Goal: Task Accomplishment & Management: Manage account settings

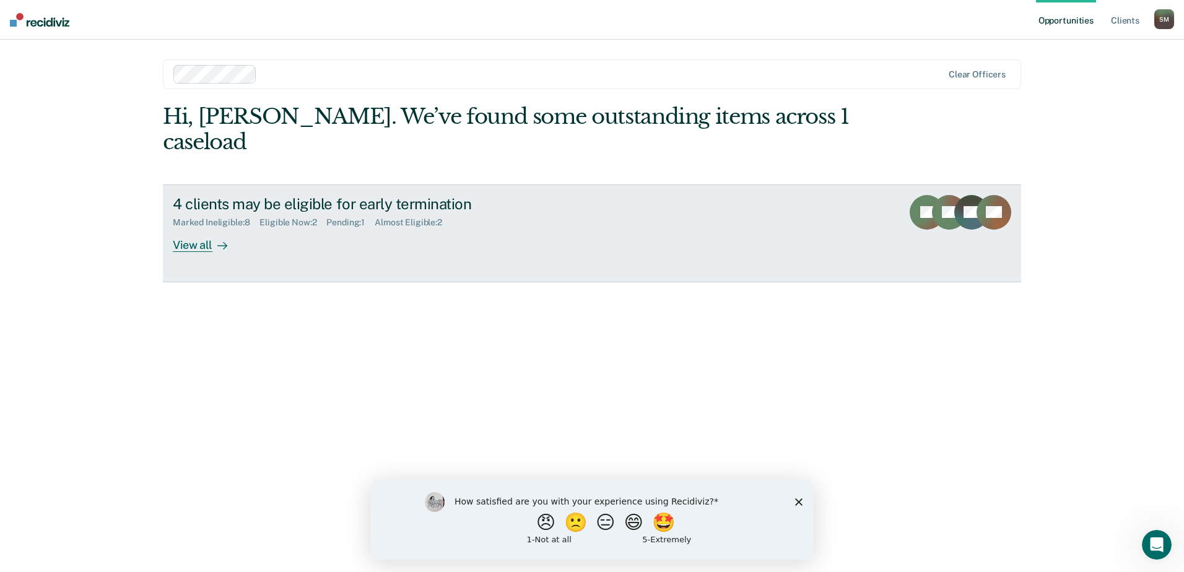
click at [231, 228] on div "View all" at bounding box center [207, 240] width 69 height 24
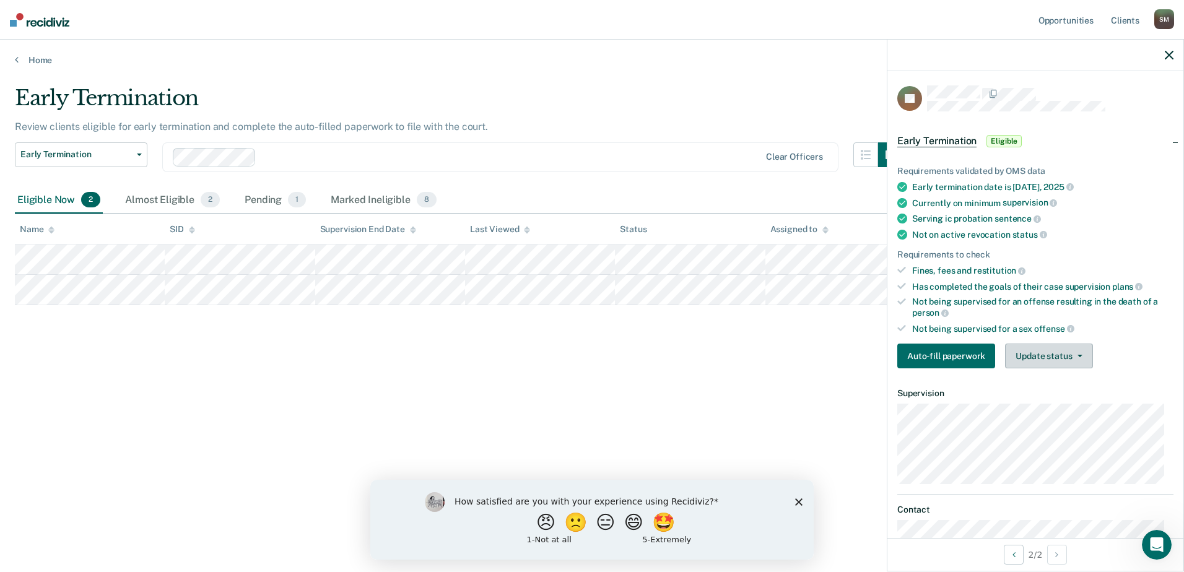
click at [1050, 365] on button "Update status" at bounding box center [1048, 356] width 87 height 25
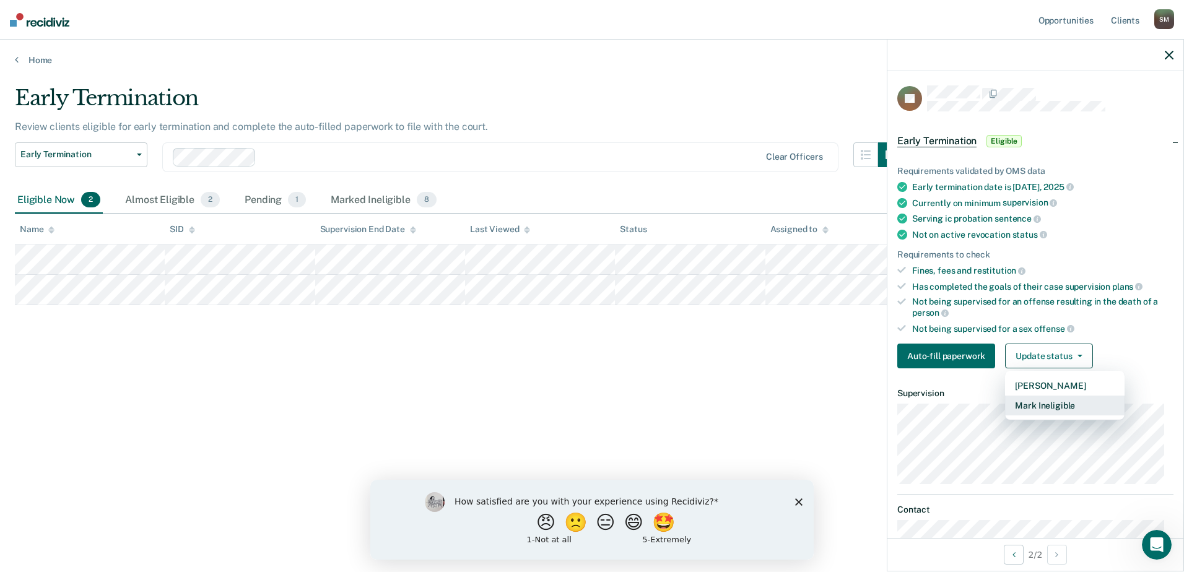
click at [1052, 405] on button "Mark Ineligible" at bounding box center [1065, 406] width 120 height 20
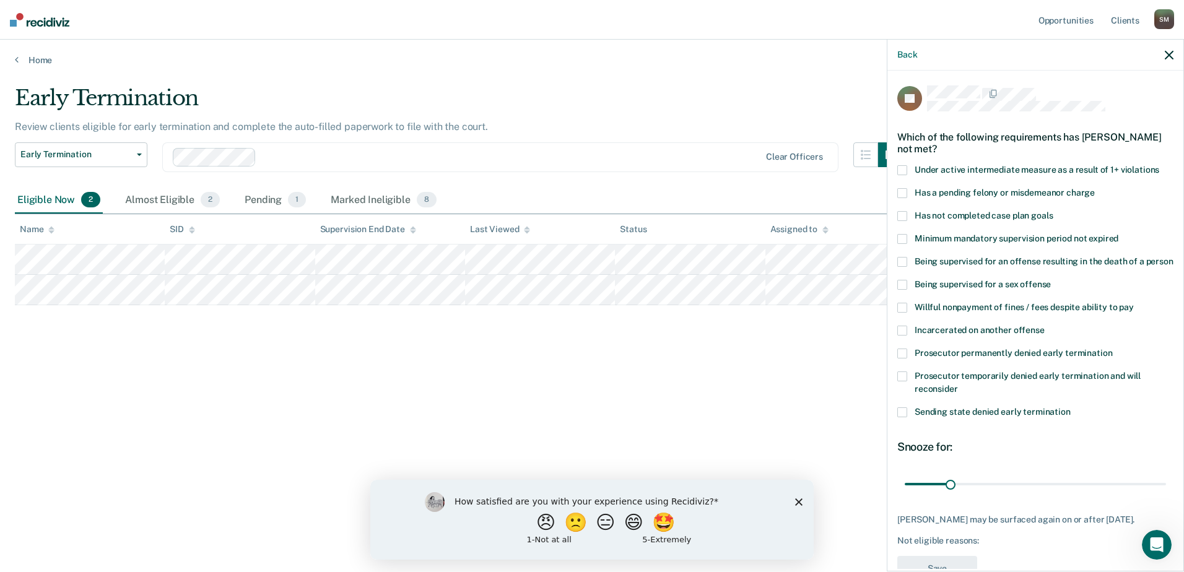
click at [948, 216] on span "Has not completed case plan goals" at bounding box center [984, 216] width 138 height 10
drag, startPoint x: 949, startPoint y: 497, endPoint x: 1031, endPoint y: 494, distance: 81.8
type input "90"
click at [1031, 494] on input "range" at bounding box center [1035, 484] width 261 height 22
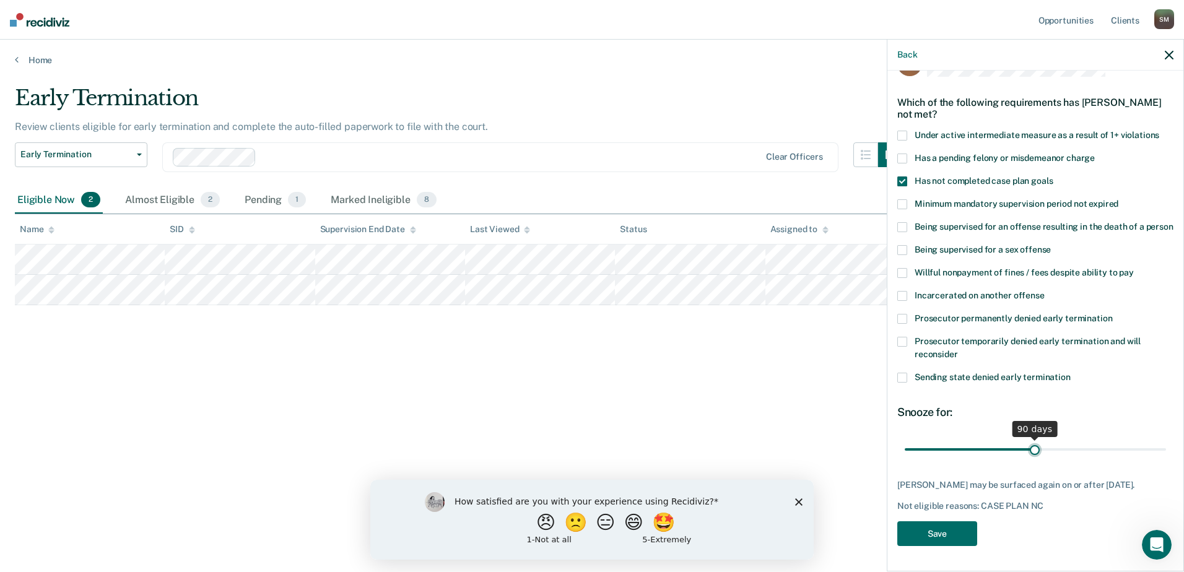
scroll to position [46, 0]
click at [939, 529] on button "Save" at bounding box center [937, 533] width 80 height 25
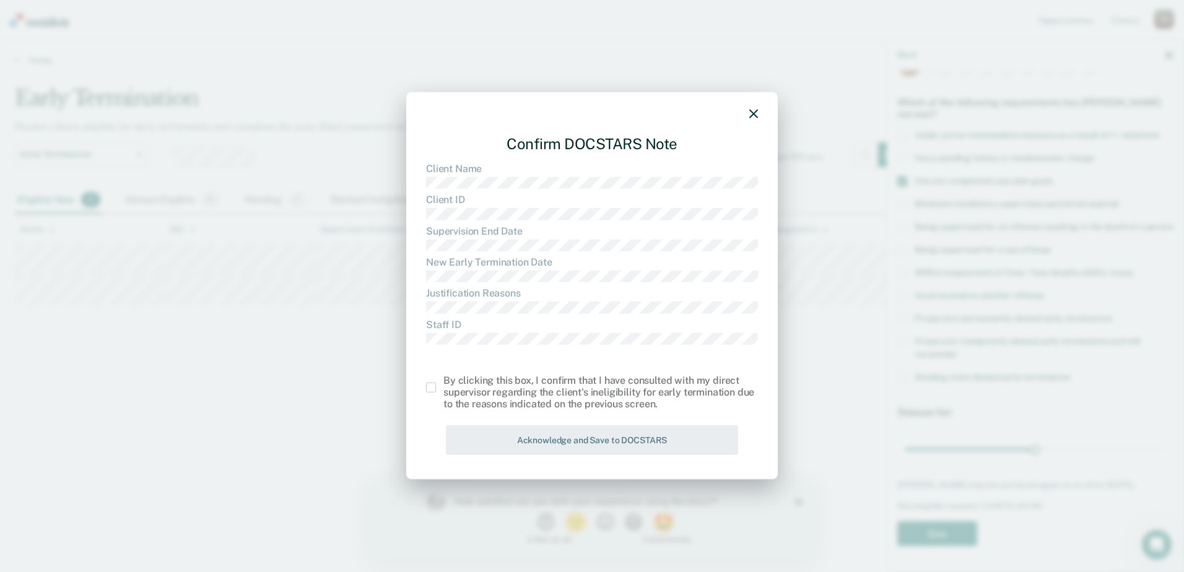
click at [430, 386] on span at bounding box center [431, 388] width 10 height 10
click at [443, 383] on input "checkbox" at bounding box center [443, 383] width 0 height 0
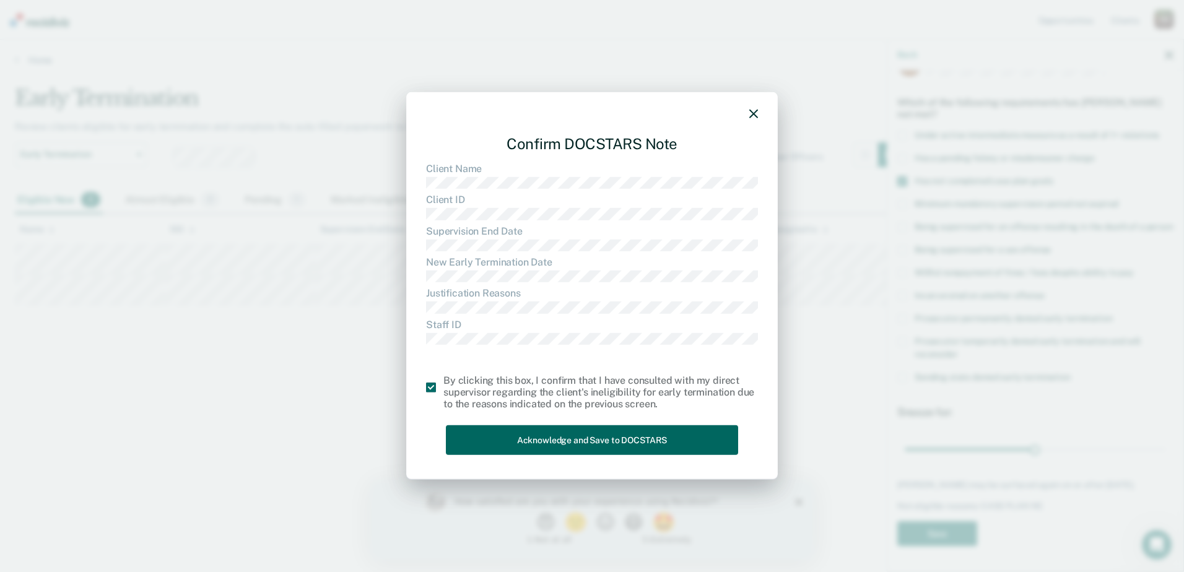
click at [474, 435] on button "Acknowledge and Save to DOCSTARS" at bounding box center [592, 440] width 292 height 30
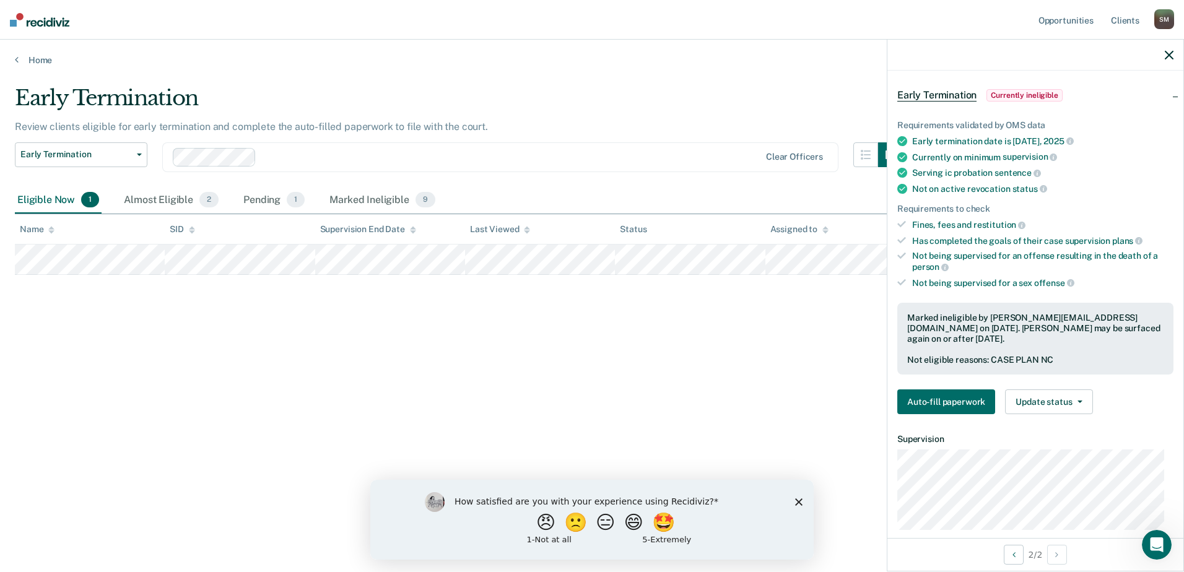
click at [743, 366] on div "Early Termination Review clients eligible for early termination and complete th…" at bounding box center [592, 282] width 1154 height 394
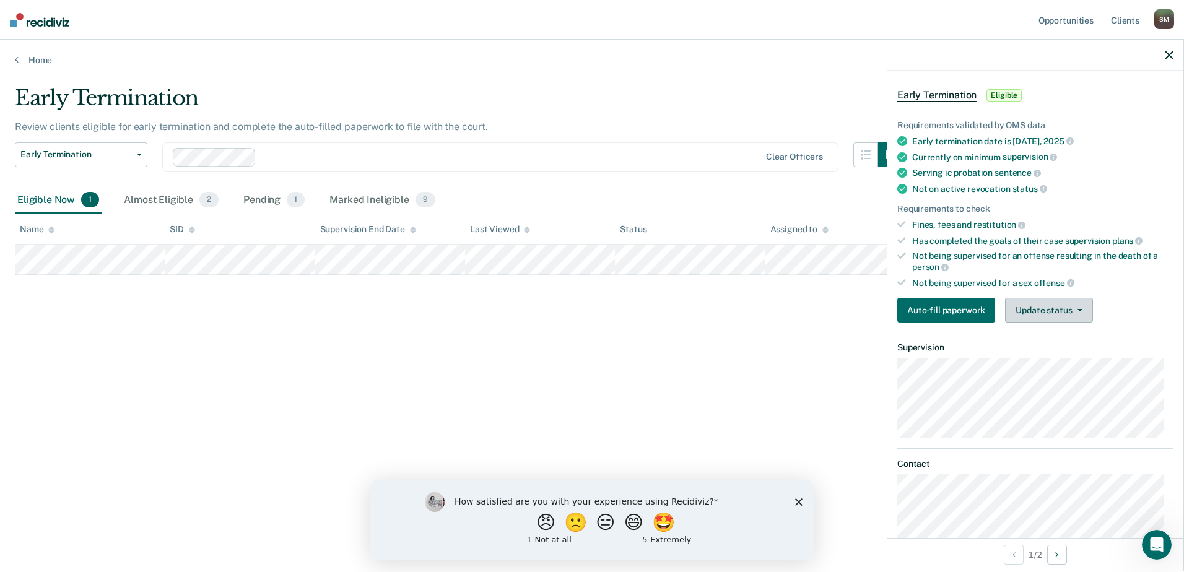
click at [1034, 316] on button "Update status" at bounding box center [1048, 310] width 87 height 25
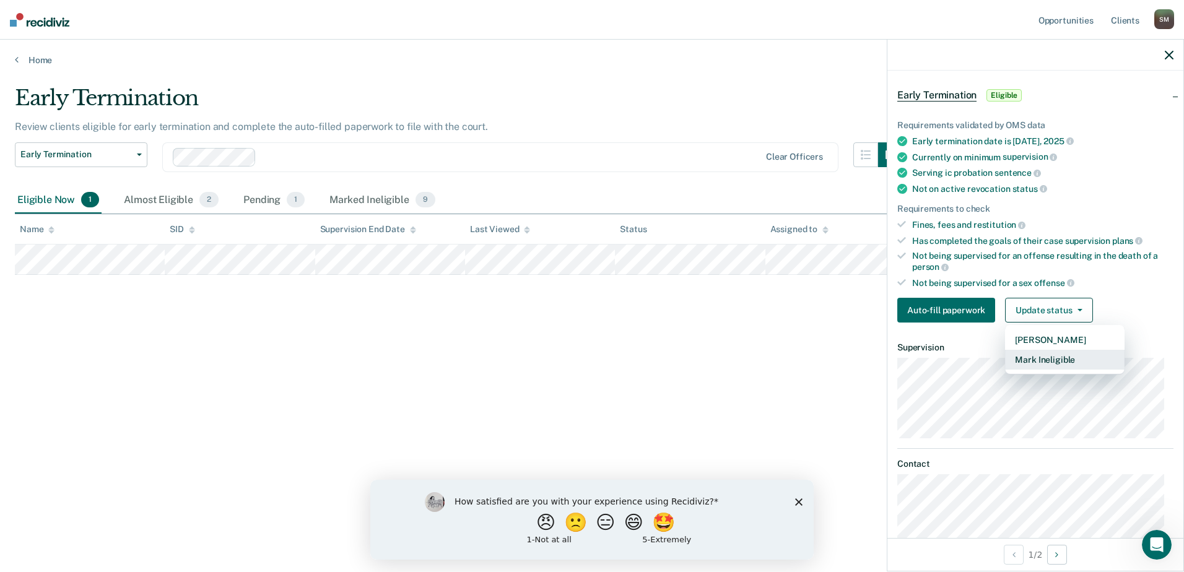
click at [1047, 357] on button "Mark Ineligible" at bounding box center [1065, 360] width 120 height 20
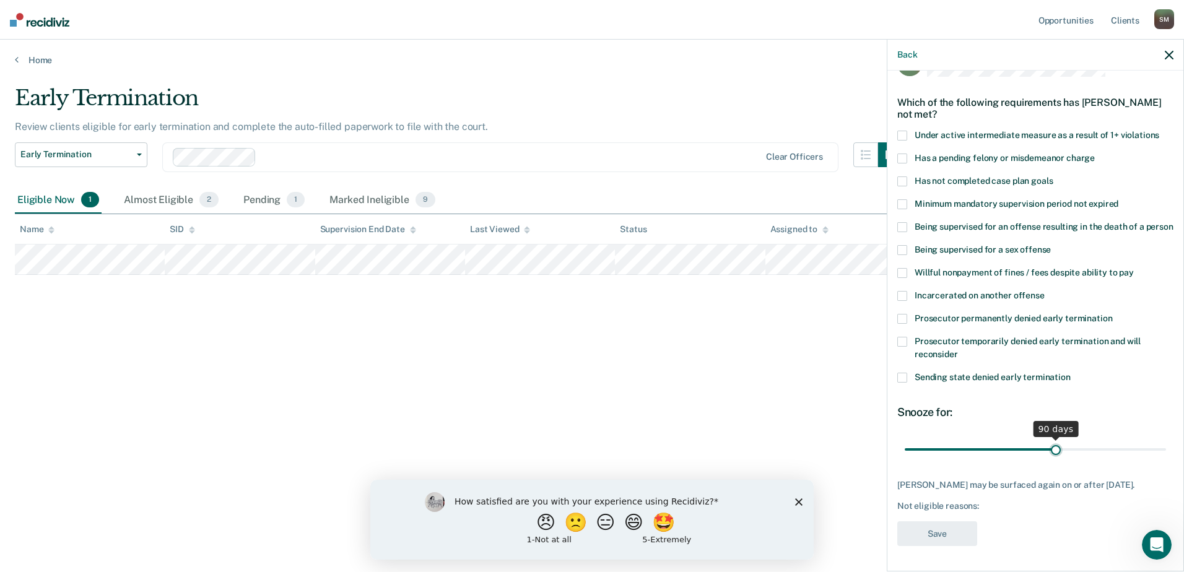
drag, startPoint x: 981, startPoint y: 453, endPoint x: 1050, endPoint y: 459, distance: 69.6
type input "90"
click at [1050, 459] on input "range" at bounding box center [1035, 449] width 261 height 22
click at [914, 177] on label "Has not completed case plan goals" at bounding box center [1035, 183] width 276 height 13
click at [955, 538] on button "Save" at bounding box center [937, 533] width 80 height 25
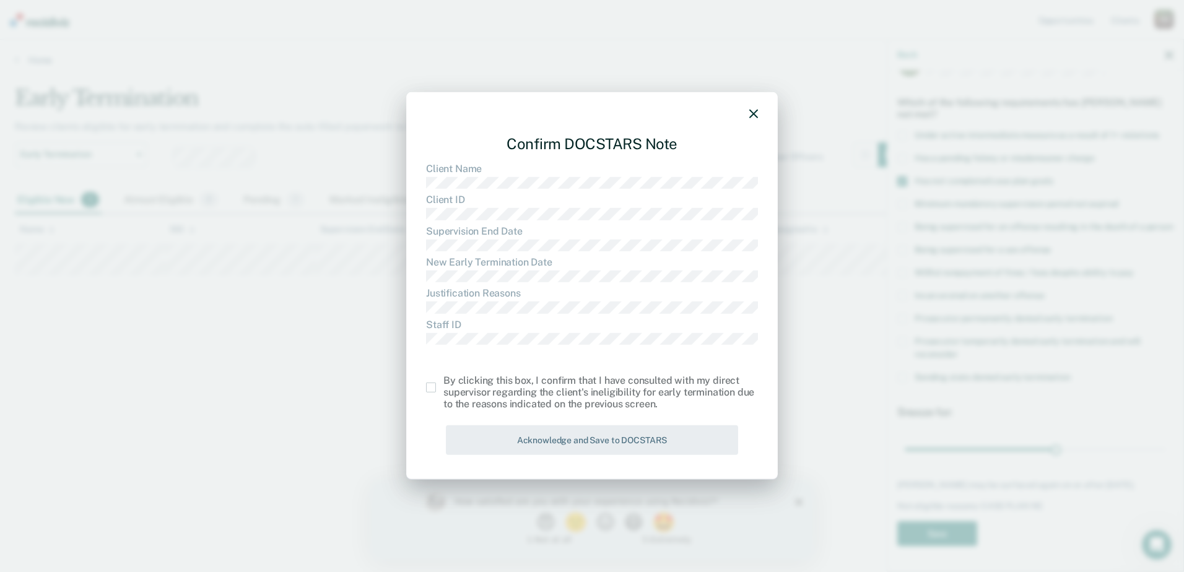
click at [430, 390] on span at bounding box center [431, 388] width 10 height 10
click at [443, 383] on input "checkbox" at bounding box center [443, 383] width 0 height 0
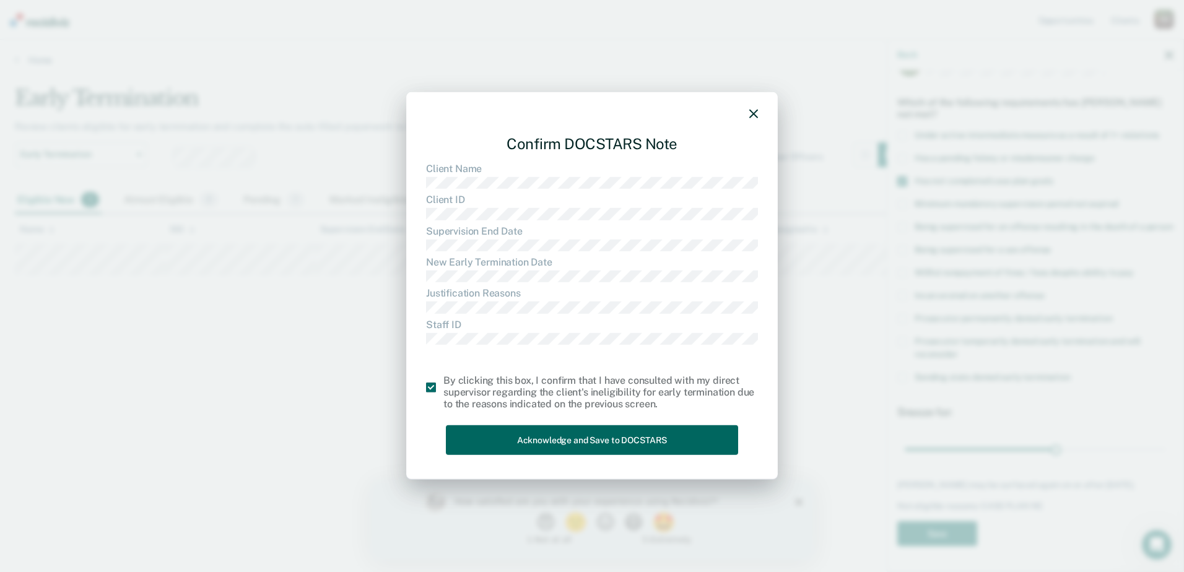
click at [487, 437] on button "Acknowledge and Save to DOCSTARS" at bounding box center [592, 440] width 292 height 30
